Goal: Contribute content

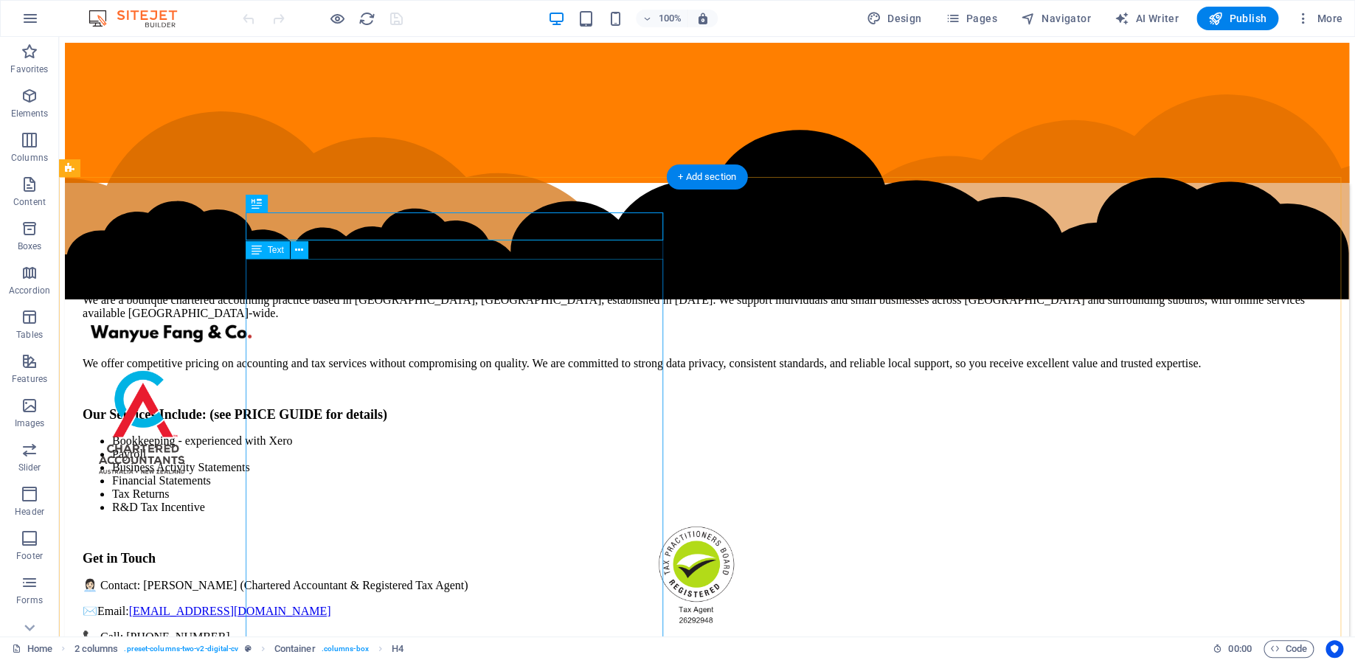
click at [436, 470] on div "We are a boutique chartered accounting practice based in [GEOGRAPHIC_DATA], [GE…" at bounding box center [707, 481] width 1248 height 376
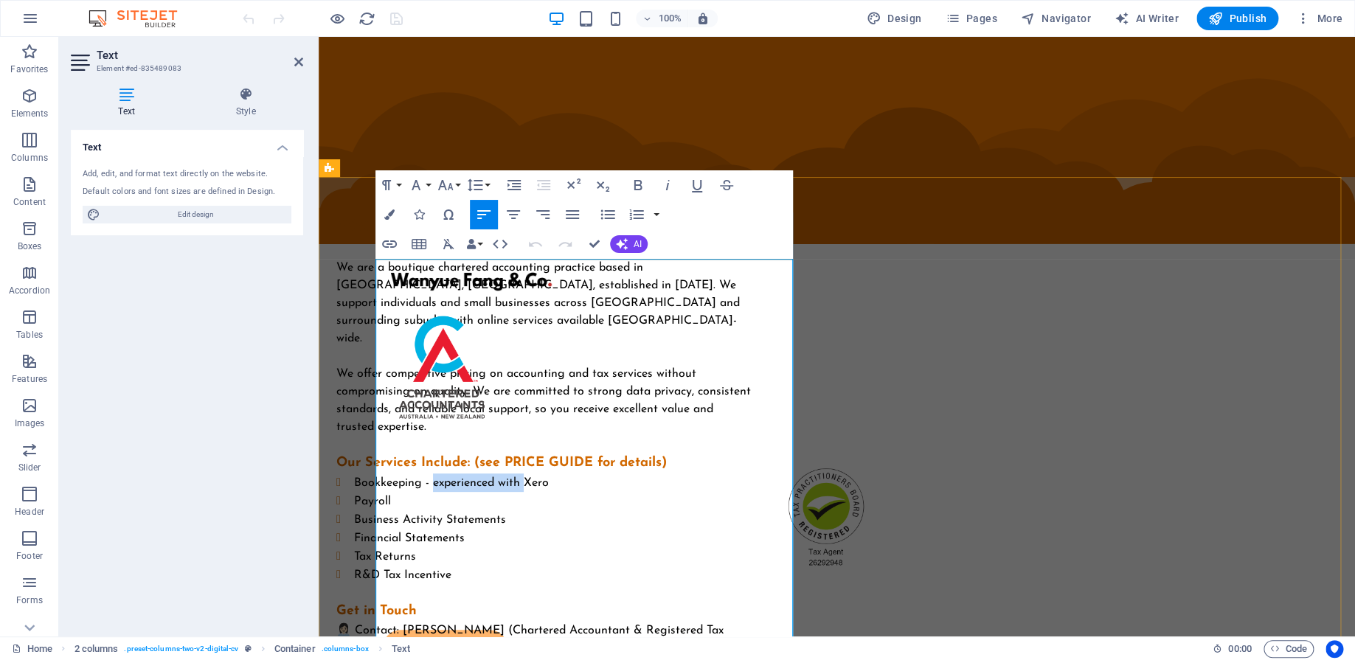
drag, startPoint x: 566, startPoint y: 467, endPoint x: 473, endPoint y: 461, distance: 93.1
click at [473, 477] on span "Bookkeeping - experienced with Xero" at bounding box center [451, 483] width 195 height 12
click at [510, 473] on li "Bookkeeping - Xero" at bounding box center [554, 482] width 400 height 18
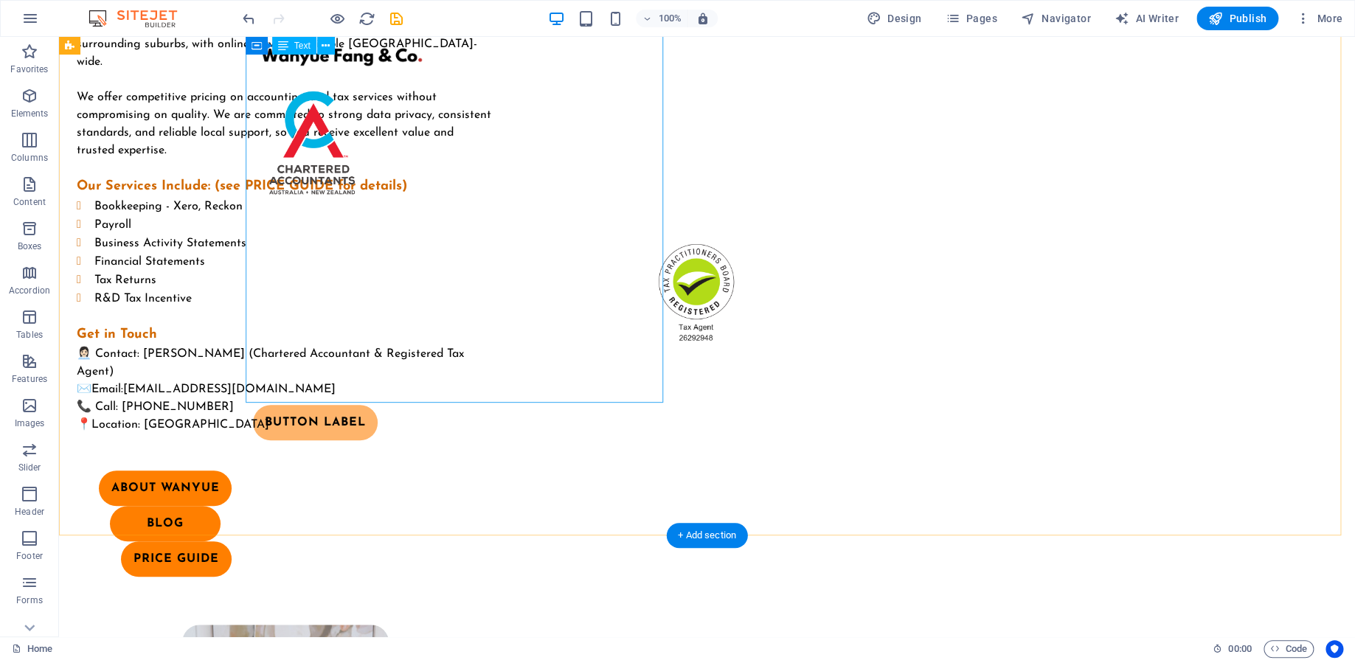
scroll to position [92, 0]
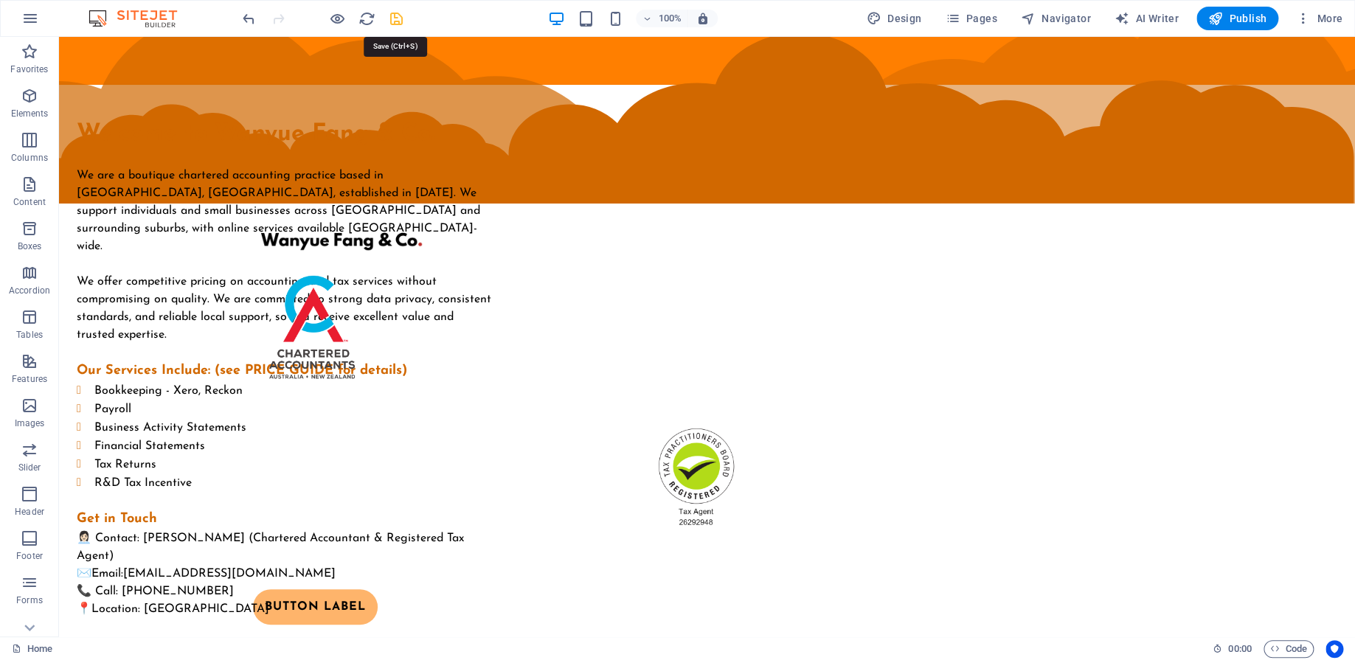
click at [392, 20] on icon "save" at bounding box center [396, 18] width 17 height 17
checkbox input "false"
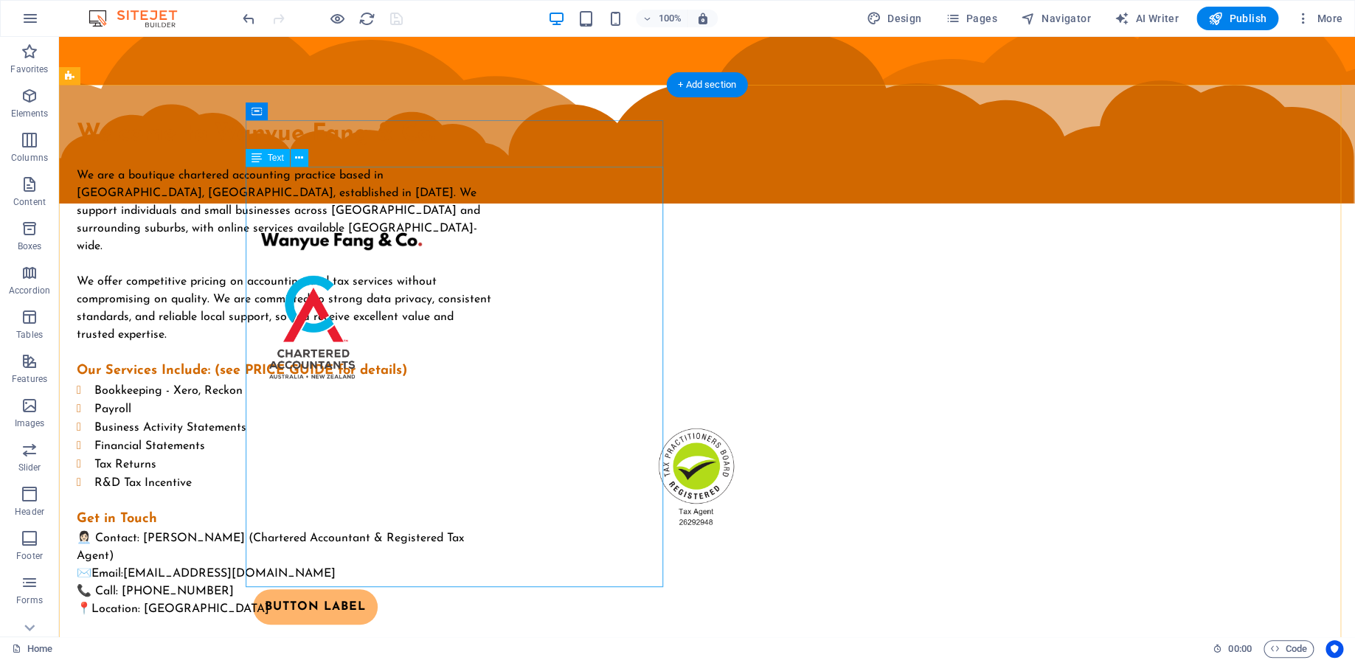
click at [367, 392] on div "We are a boutique chartered accounting practice based in [GEOGRAPHIC_DATA], [GE…" at bounding box center [285, 392] width 417 height 451
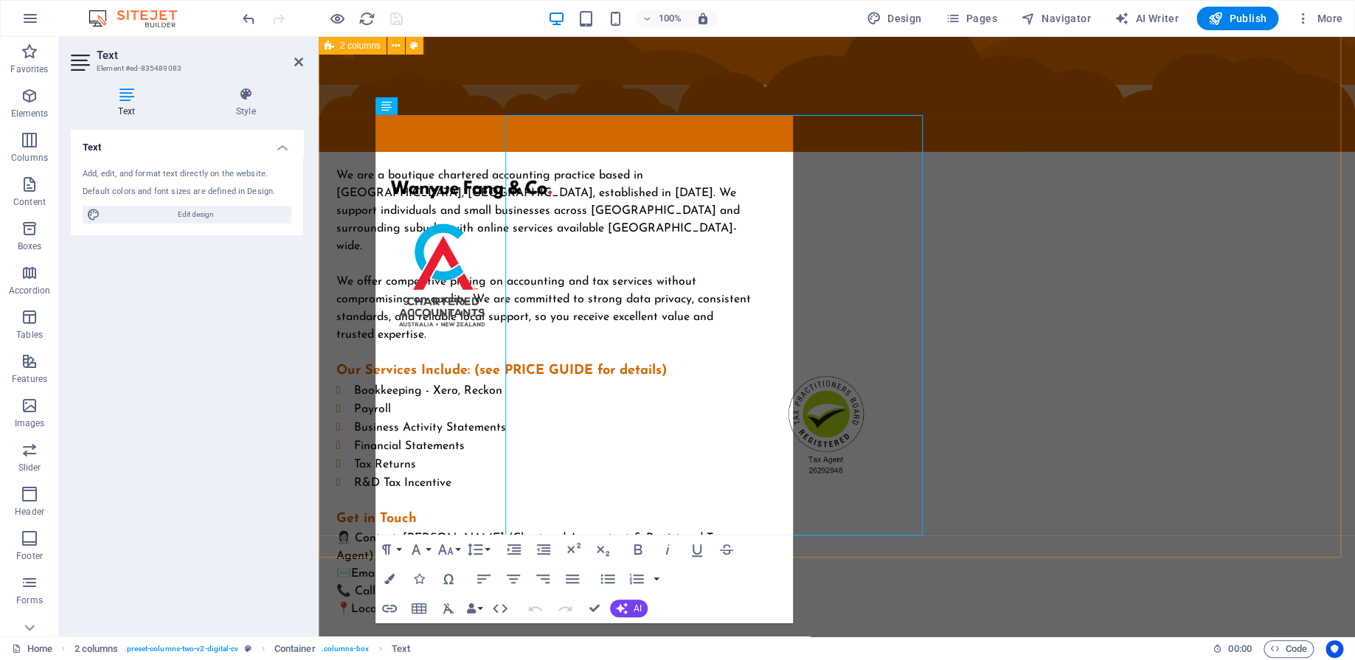
scroll to position [144, 0]
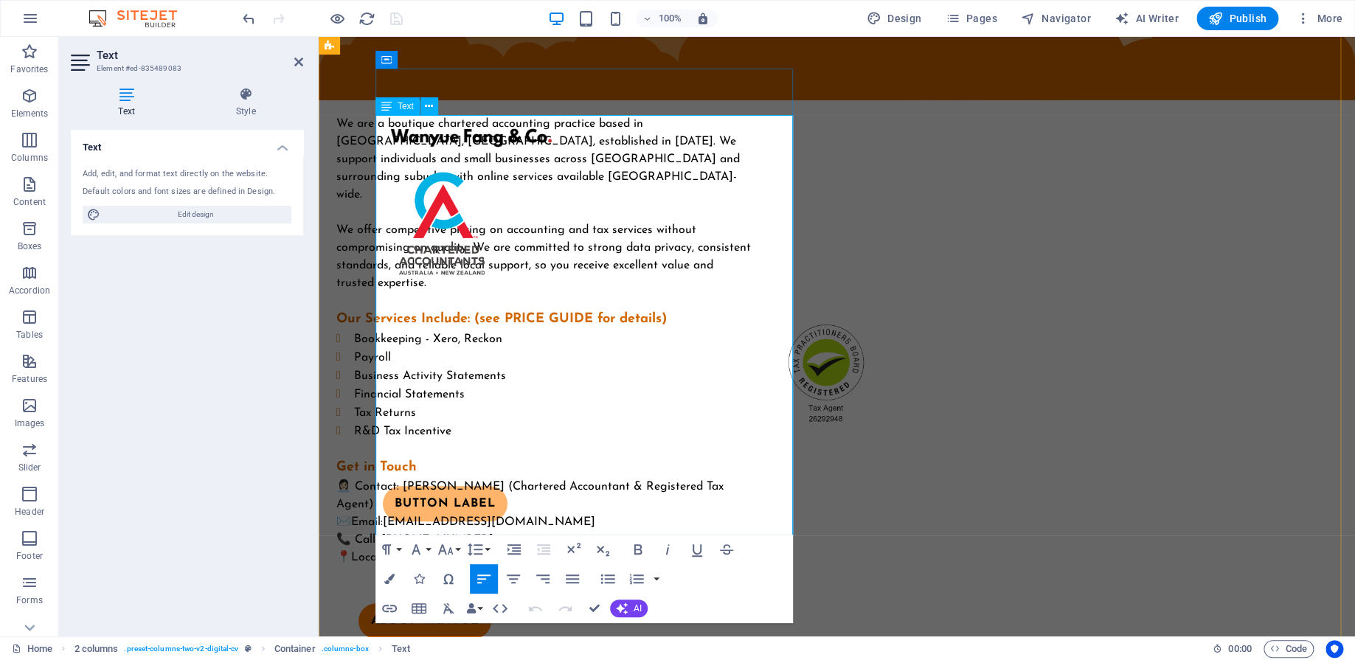
click at [463, 348] on li "Payroll" at bounding box center [554, 357] width 400 height 18
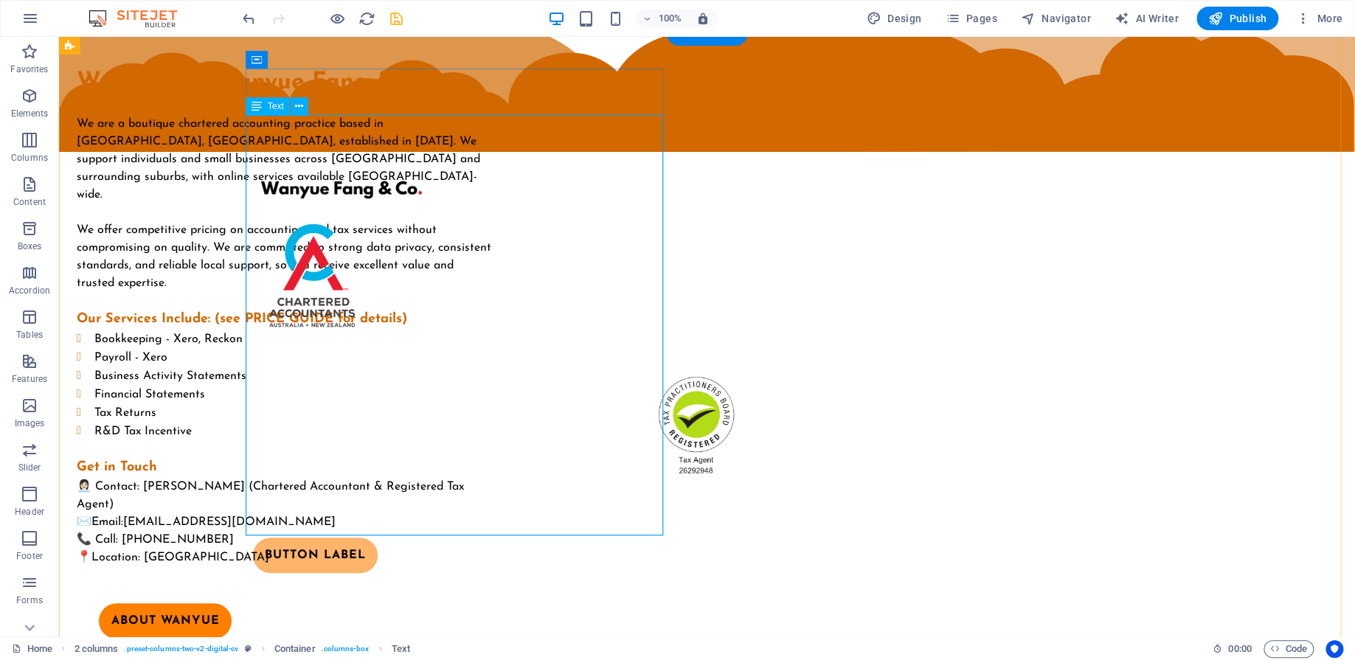
click at [371, 339] on div "We are a boutique chartered accounting practice based in [GEOGRAPHIC_DATA], [GE…" at bounding box center [285, 340] width 417 height 451
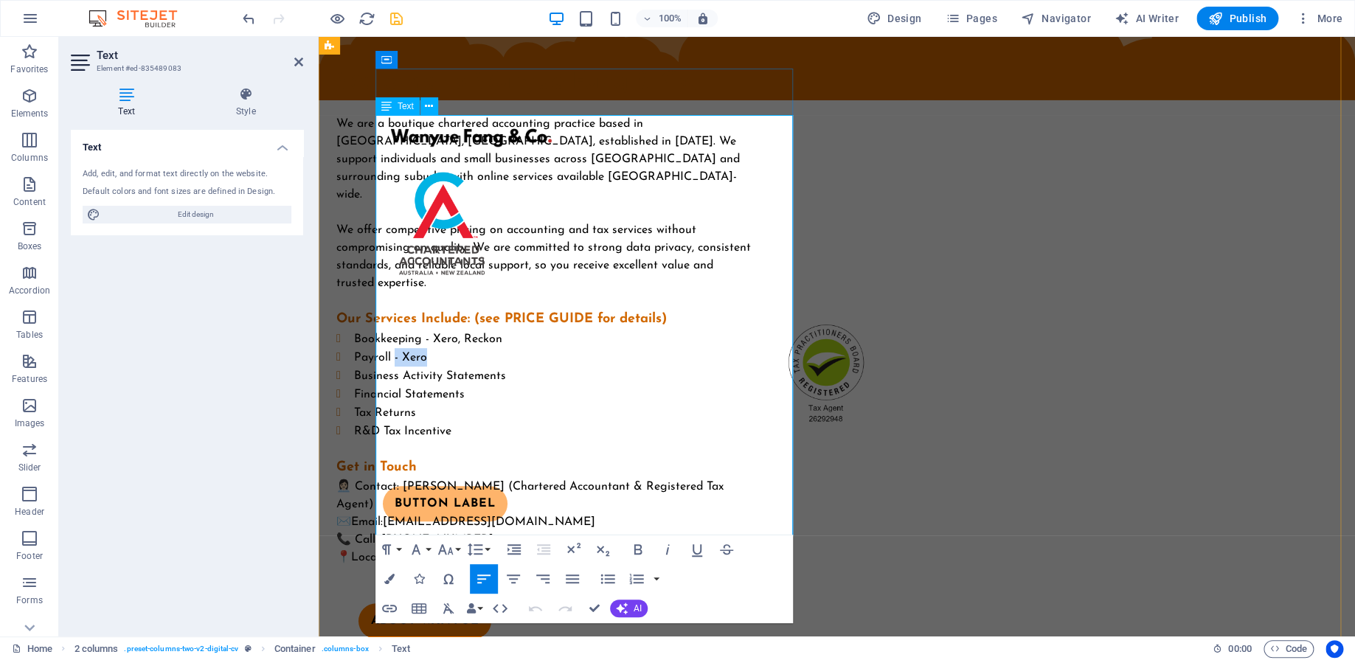
drag, startPoint x: 473, startPoint y: 341, endPoint x: 434, endPoint y: 343, distance: 38.4
click at [434, 348] on li "Payroll - Xero" at bounding box center [554, 357] width 400 height 18
drag, startPoint x: 532, startPoint y: 574, endPoint x: 591, endPoint y: 611, distance: 69.6
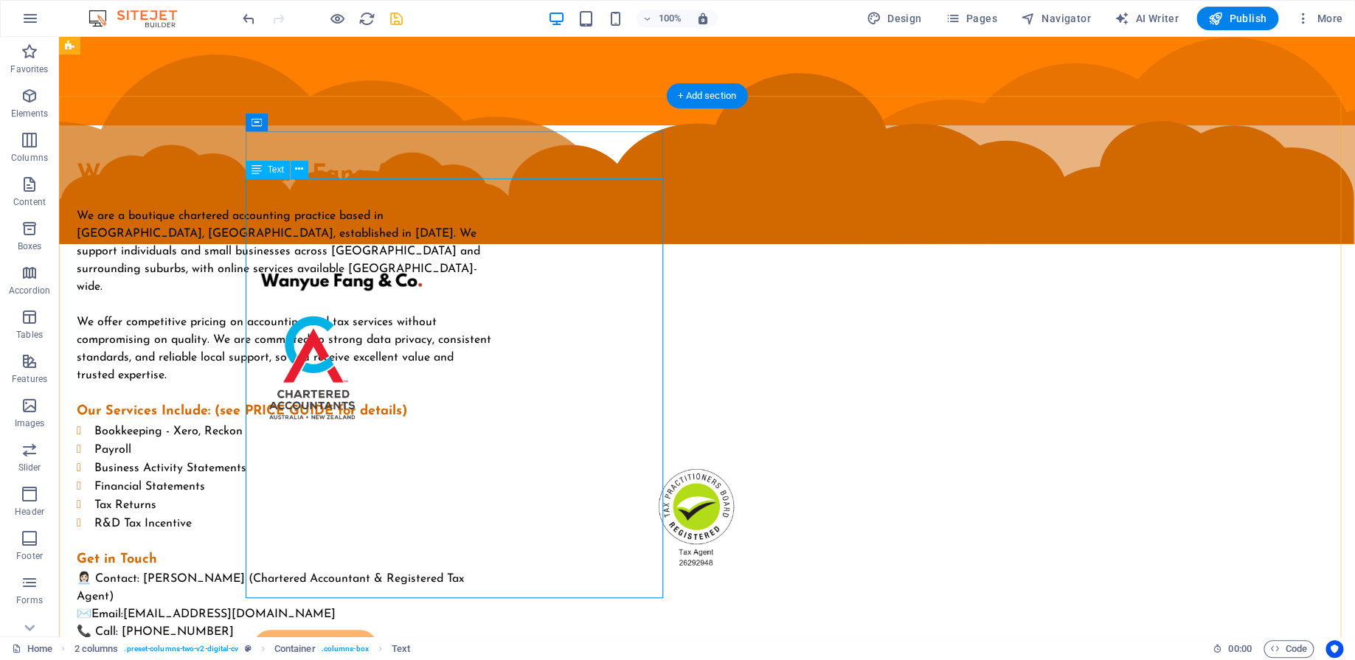
scroll to position [0, 0]
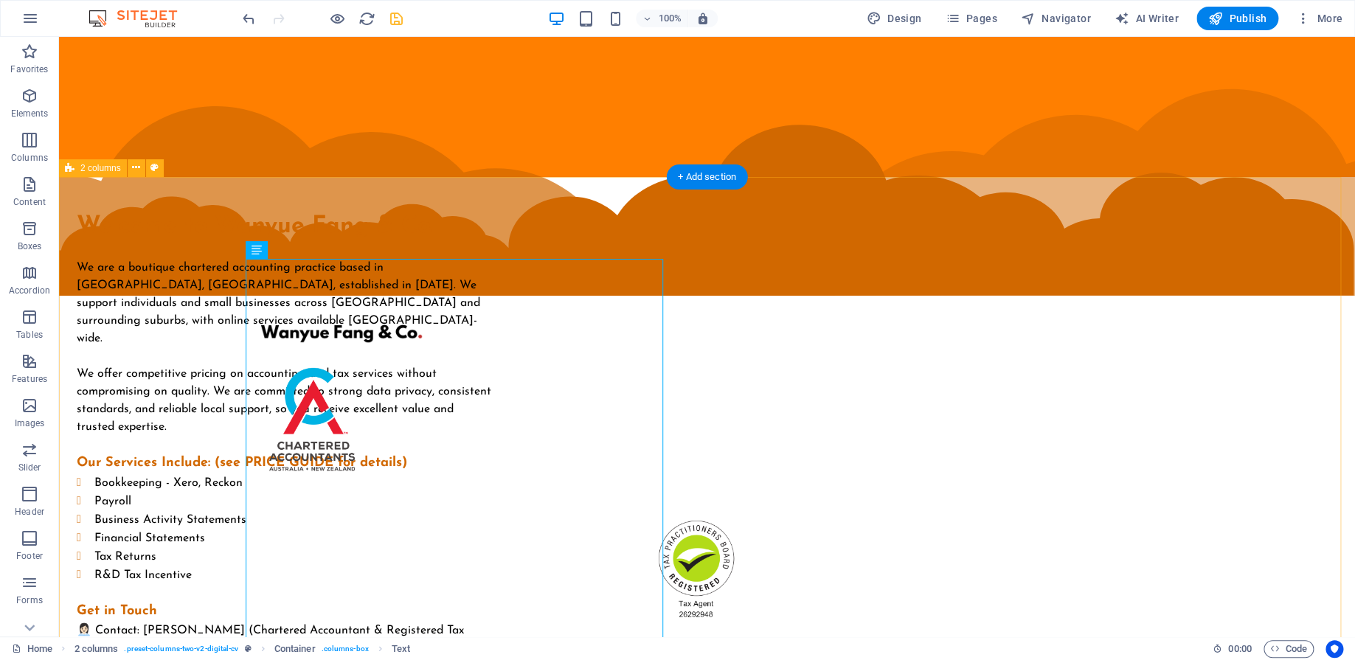
click at [430, 474] on div "We are a boutique chartered accounting practice based in [GEOGRAPHIC_DATA], [GE…" at bounding box center [285, 484] width 417 height 451
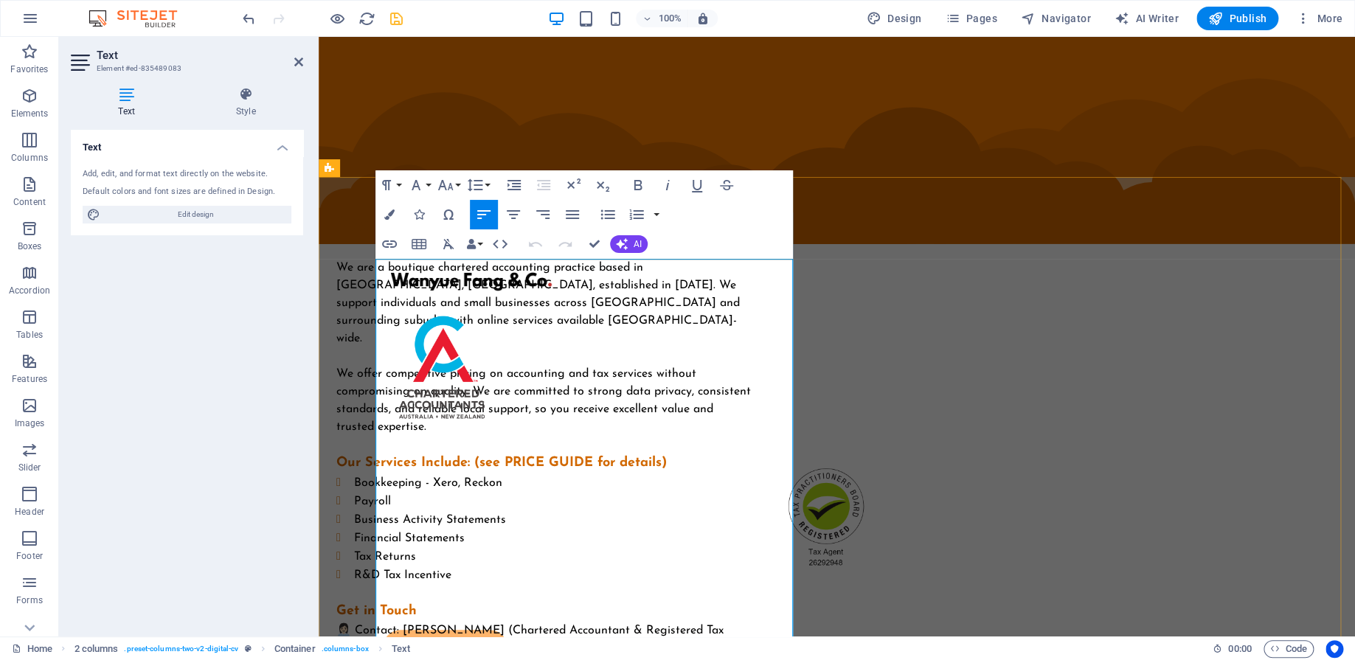
click at [502, 477] on span "Bookkeeping - Xero, Reckon" at bounding box center [428, 483] width 148 height 12
click at [560, 473] on li "Bookkeeping - Xero, Reckon" at bounding box center [554, 482] width 400 height 18
drag, startPoint x: 501, startPoint y: 466, endPoint x: 475, endPoint y: 463, distance: 26.0
click at [475, 477] on span "Bookkeeping - Xero, Reckon, MYOB" at bounding box center [449, 483] width 190 height 12
click at [567, 473] on li "Bookkeeping - Reckon, MYOB" at bounding box center [554, 482] width 400 height 18
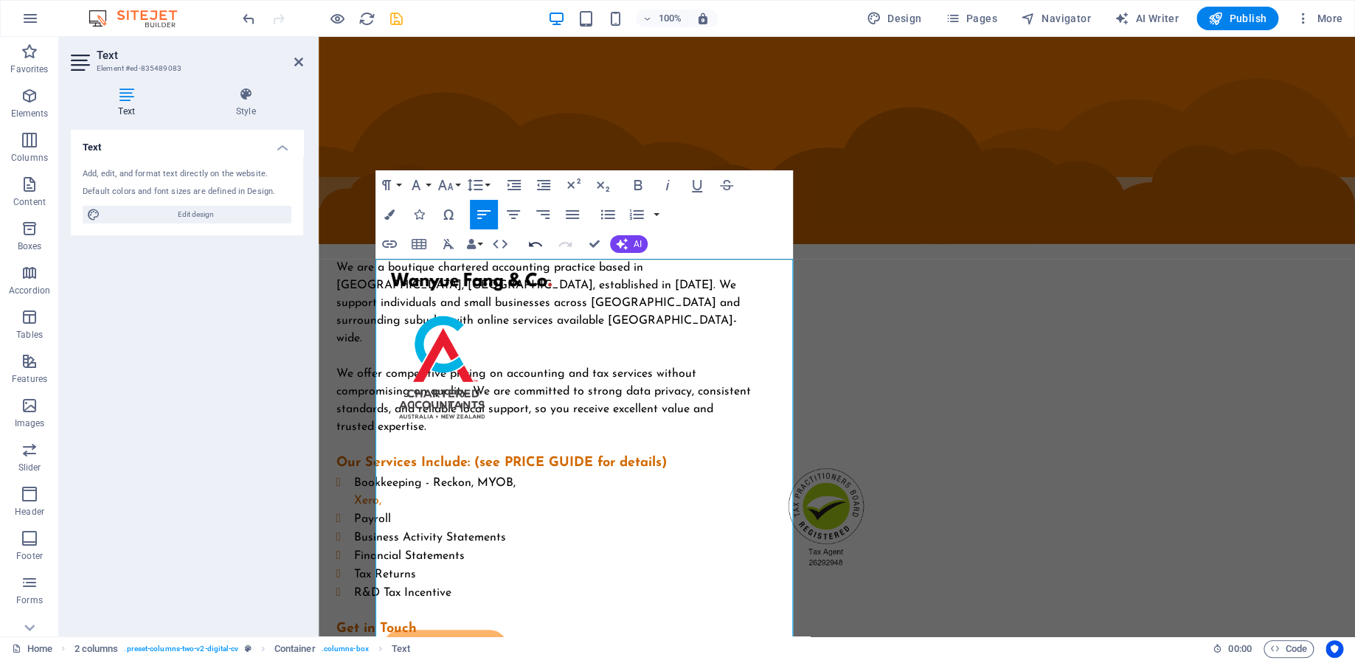
click at [535, 244] on icon "button" at bounding box center [535, 244] width 18 height 18
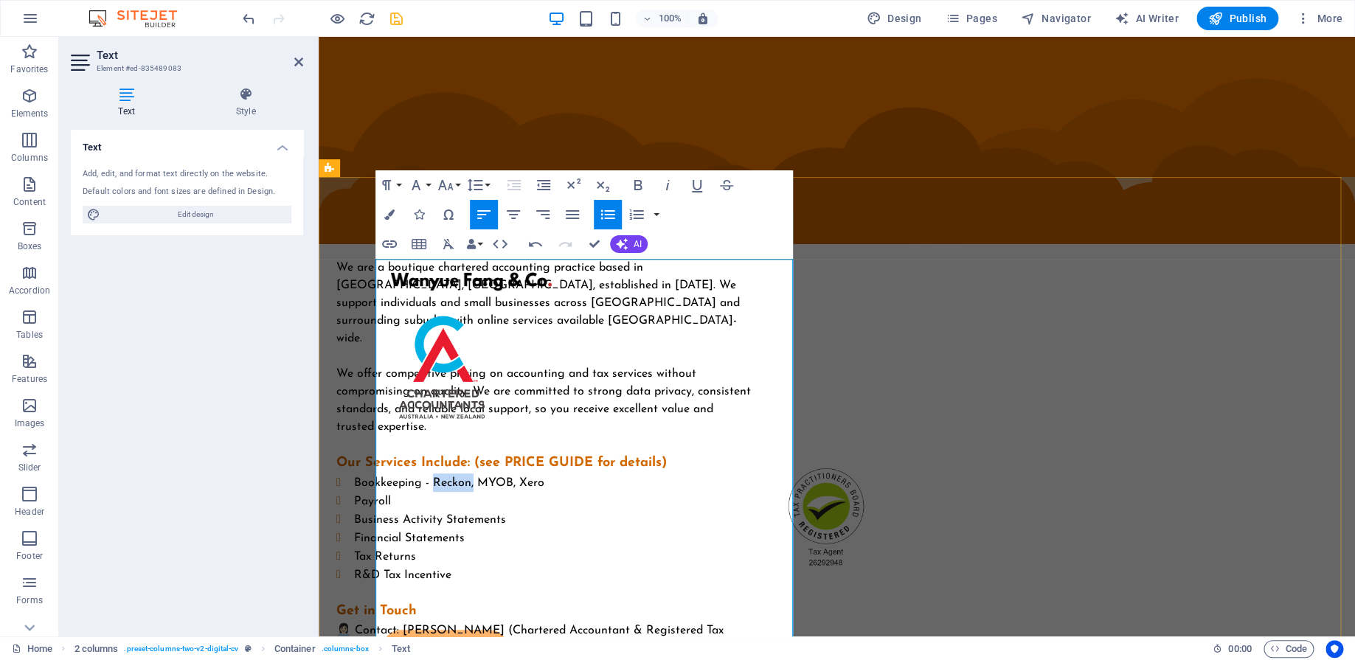
drag, startPoint x: 512, startPoint y: 465, endPoint x: 474, endPoint y: 457, distance: 39.0
click at [474, 473] on li "Bookkeeping - Reckon, MYOB, Xero" at bounding box center [554, 482] width 400 height 18
click at [476, 477] on span "Bookkeeping - MYOB, Xero" at bounding box center [429, 483] width 150 height 12
click at [617, 473] on li "Bookkeeping - MYOB, Reckon, Xero" at bounding box center [554, 482] width 400 height 18
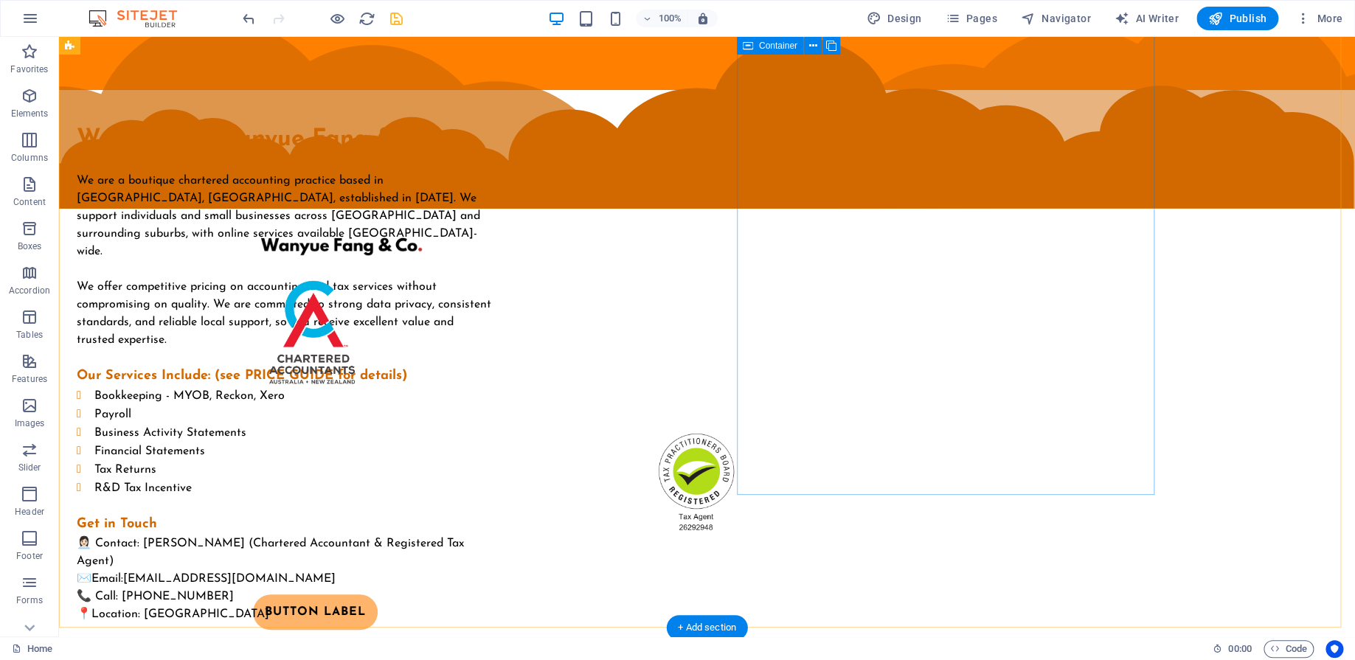
scroll to position [0, 0]
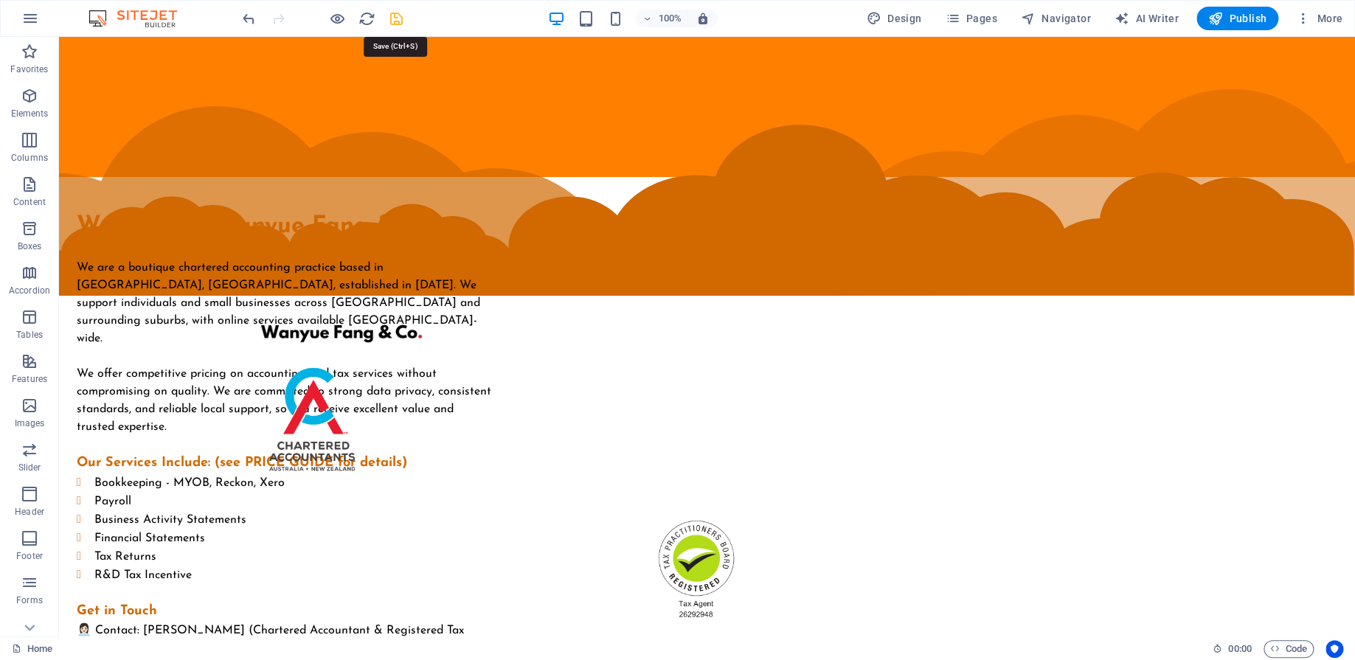
click at [399, 19] on icon "save" at bounding box center [396, 18] width 17 height 17
checkbox input "false"
click at [1245, 15] on span "Publish" at bounding box center [1237, 18] width 58 height 15
